Goal: Check status

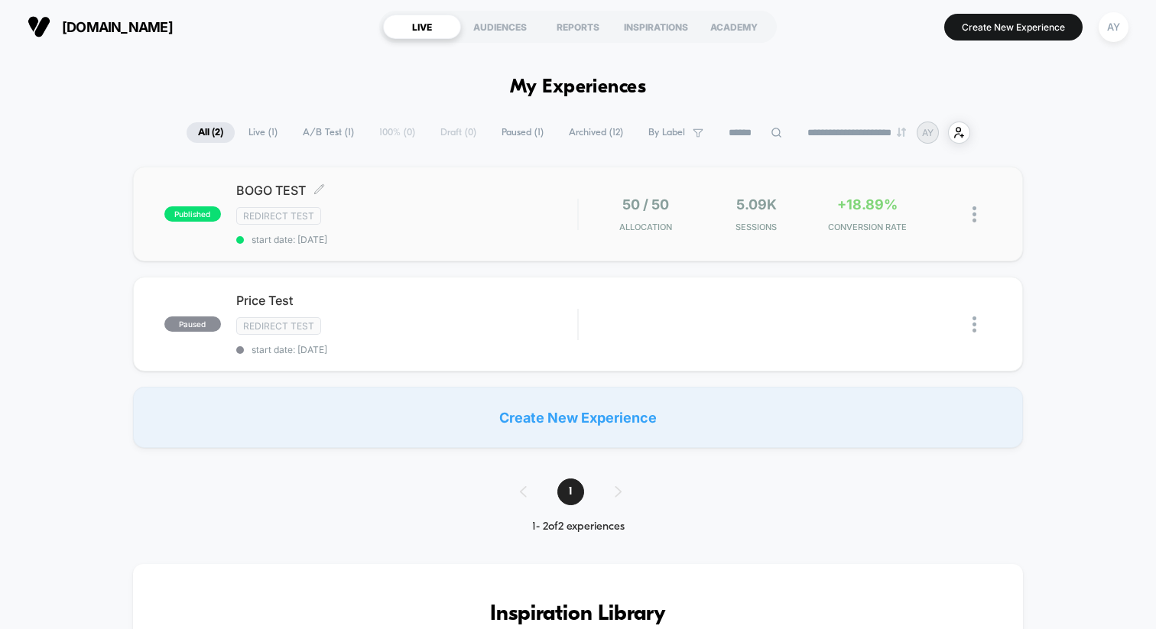
click at [545, 213] on div "Redirect Test" at bounding box center [406, 216] width 341 height 18
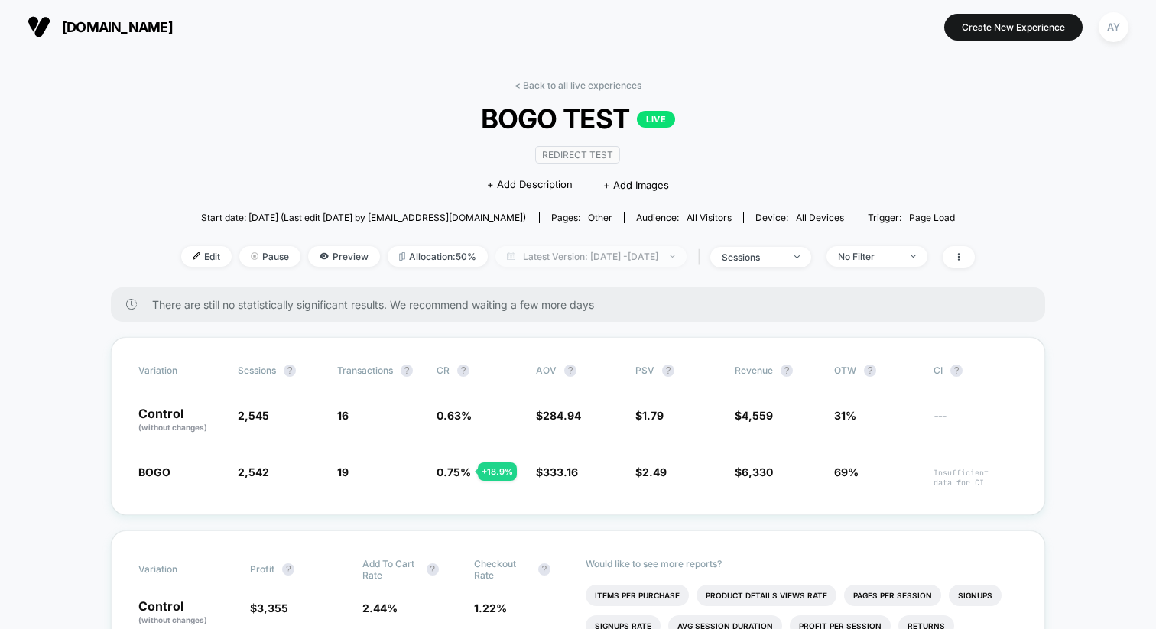
click at [631, 262] on span "Latest Version: [DATE] - [DATE]" at bounding box center [591, 256] width 191 height 21
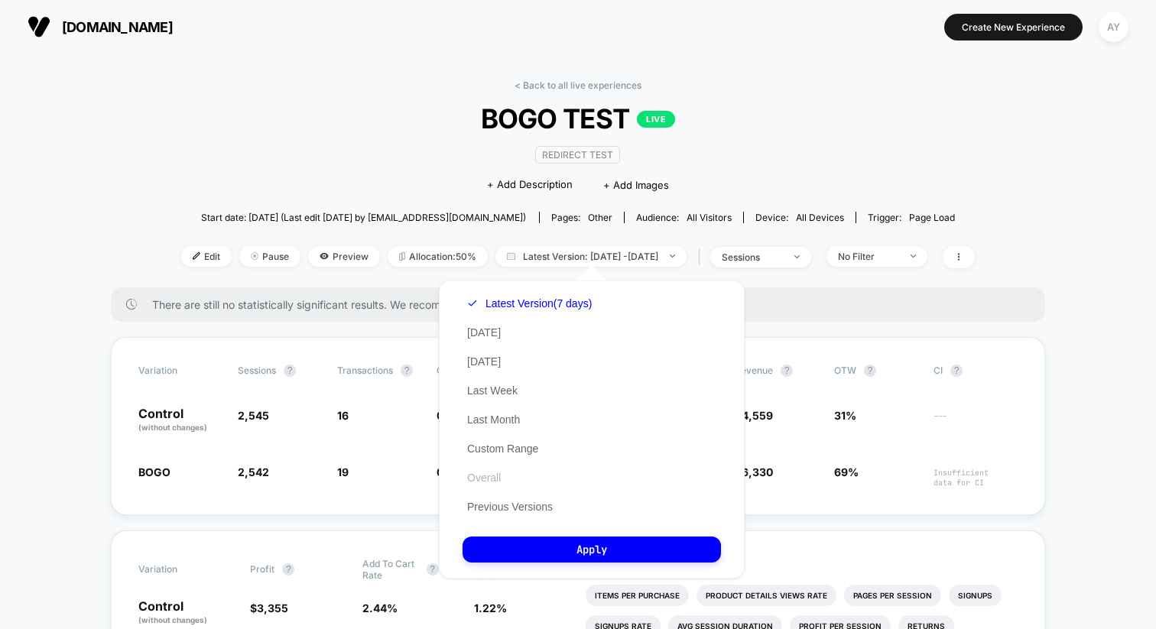
click at [490, 476] on button "Overall" at bounding box center [484, 478] width 43 height 14
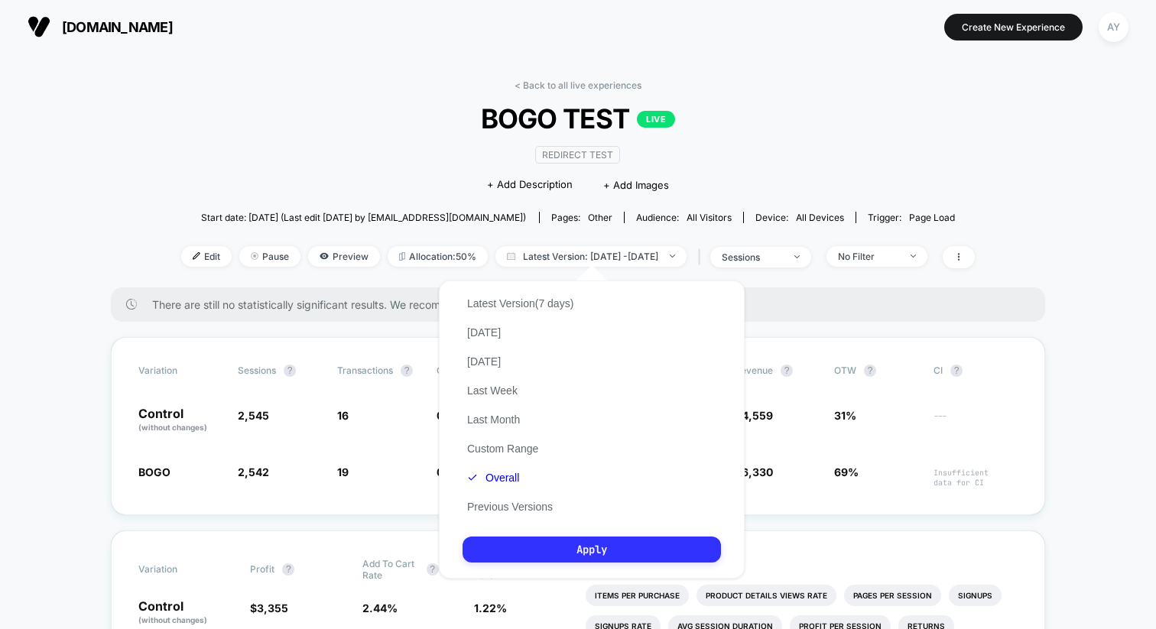
click at [588, 551] on button "Apply" at bounding box center [592, 550] width 259 height 26
